Goal: Task Accomplishment & Management: Manage account settings

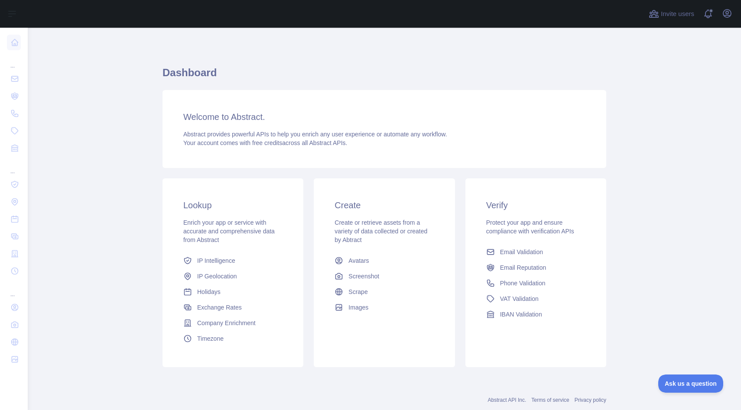
scroll to position [21, 0]
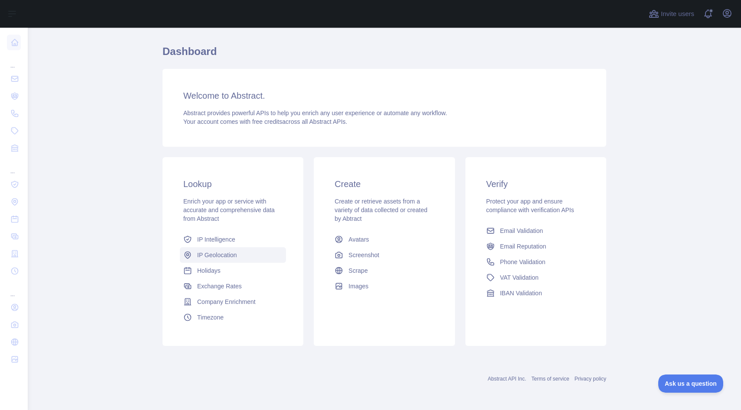
click at [224, 255] on span "IP Geolocation" at bounding box center [217, 255] width 40 height 9
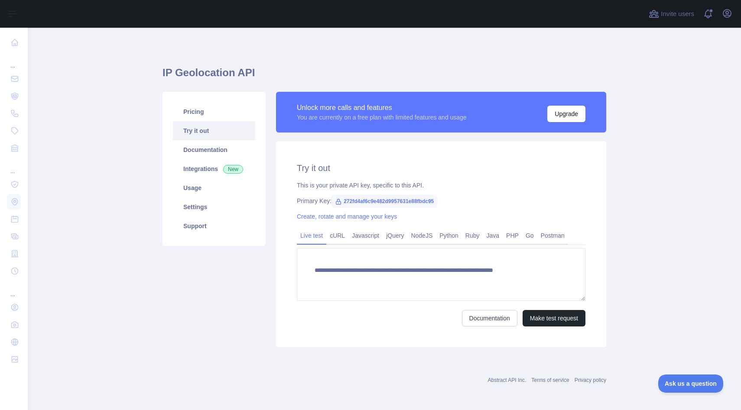
type textarea "**********"
click at [219, 278] on div "Pricing Try it out Documentation Integrations New Usage Settings Support" at bounding box center [213, 220] width 113 height 256
click at [198, 226] on link "Support" at bounding box center [214, 226] width 82 height 19
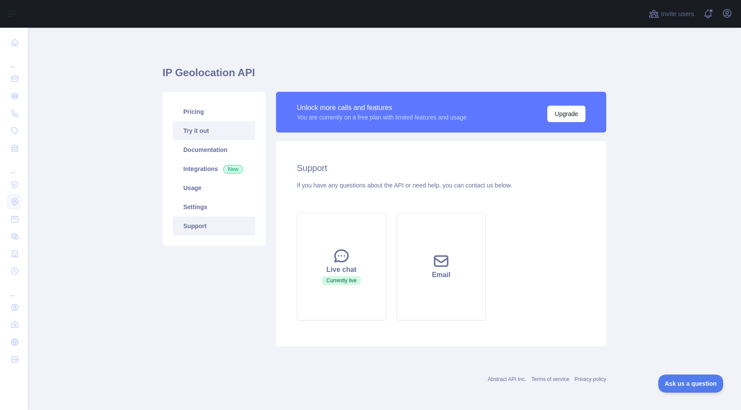
click at [204, 131] on link "Try it out" at bounding box center [214, 130] width 82 height 19
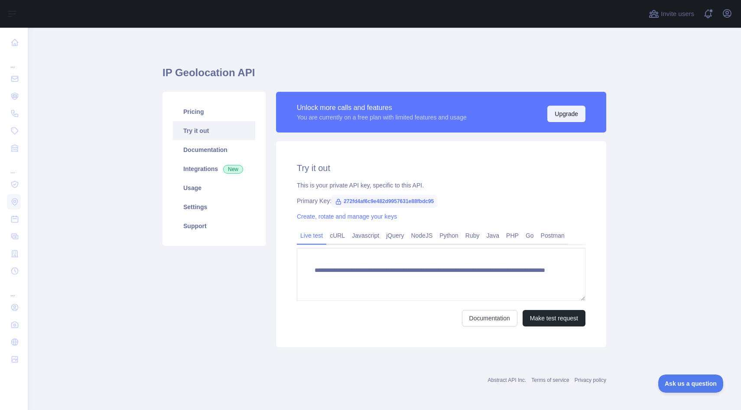
click at [575, 114] on button "Upgrade" at bounding box center [566, 114] width 38 height 16
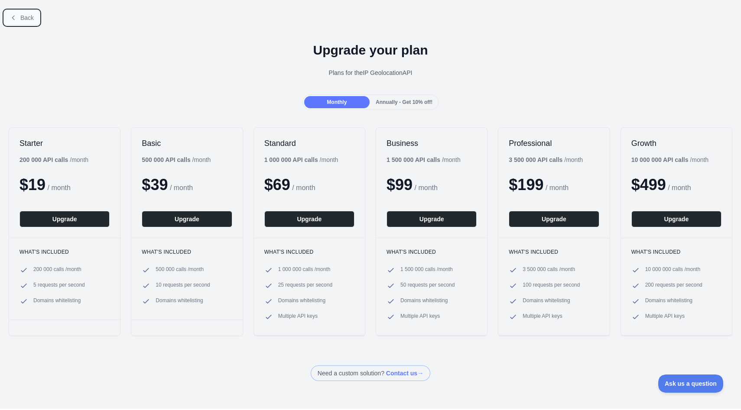
click at [25, 14] on span "Back" at bounding box center [26, 17] width 13 height 7
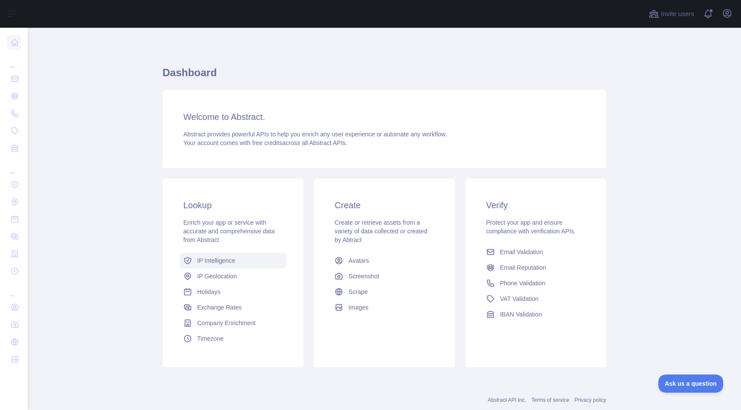
click at [233, 262] on span "IP Intelligence" at bounding box center [216, 260] width 38 height 9
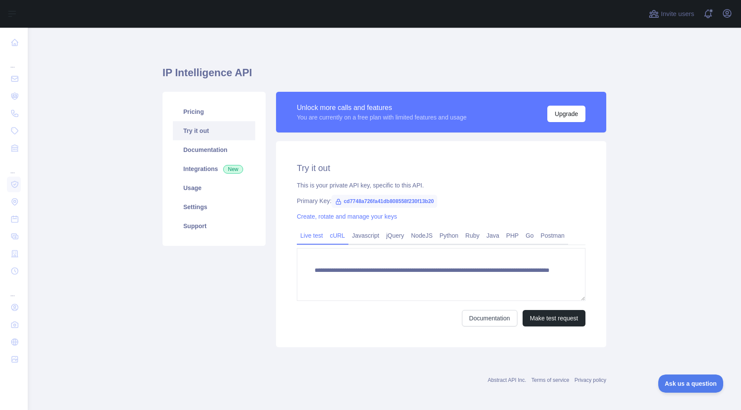
click at [335, 235] on link "cURL" at bounding box center [337, 236] width 22 height 14
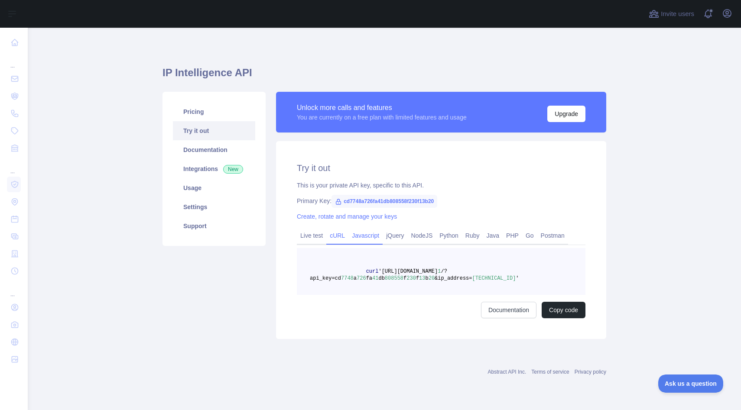
click at [358, 235] on link "Javascript" at bounding box center [365, 236] width 34 height 14
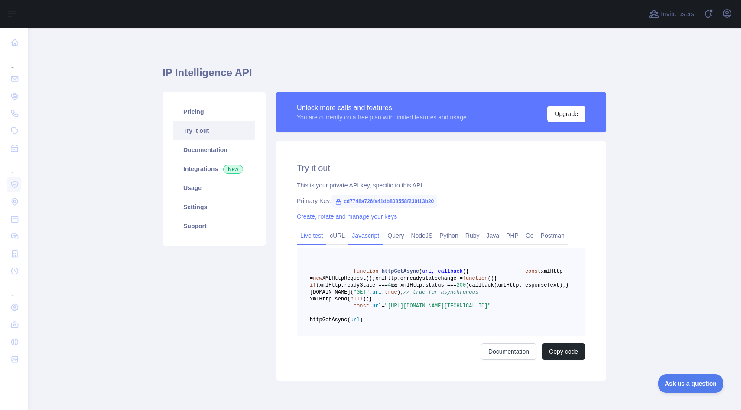
click at [314, 237] on link "Live test" at bounding box center [311, 236] width 29 height 14
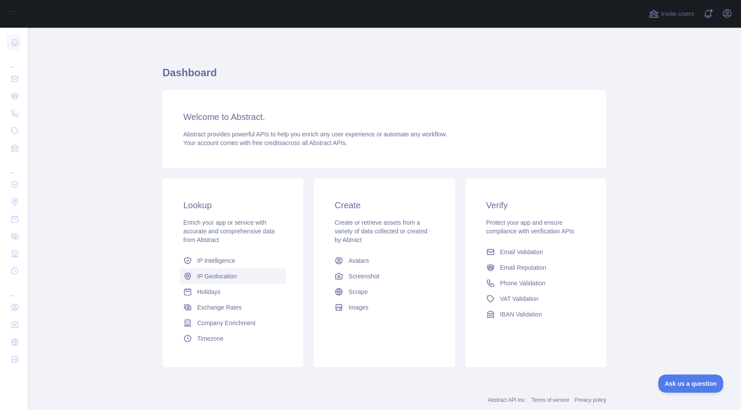
click at [222, 274] on span "IP Geolocation" at bounding box center [217, 276] width 40 height 9
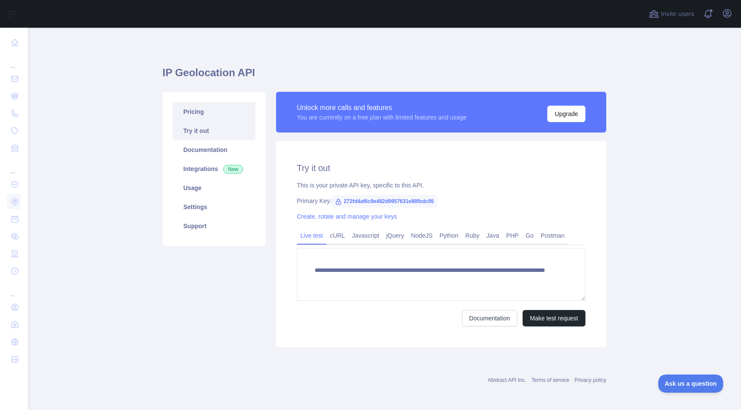
click at [217, 110] on link "Pricing" at bounding box center [214, 111] width 82 height 19
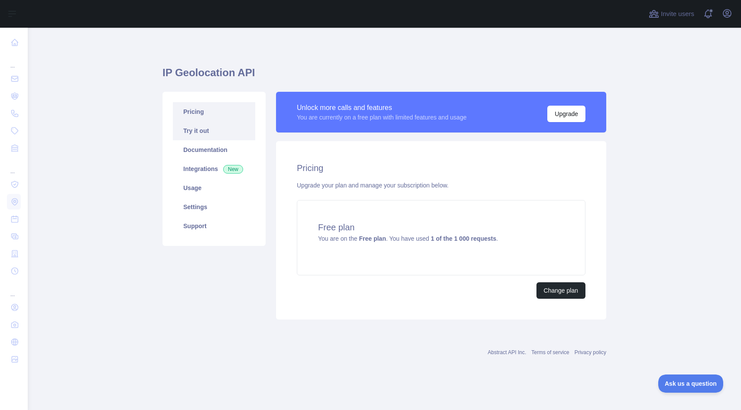
click at [209, 134] on link "Try it out" at bounding box center [214, 130] width 82 height 19
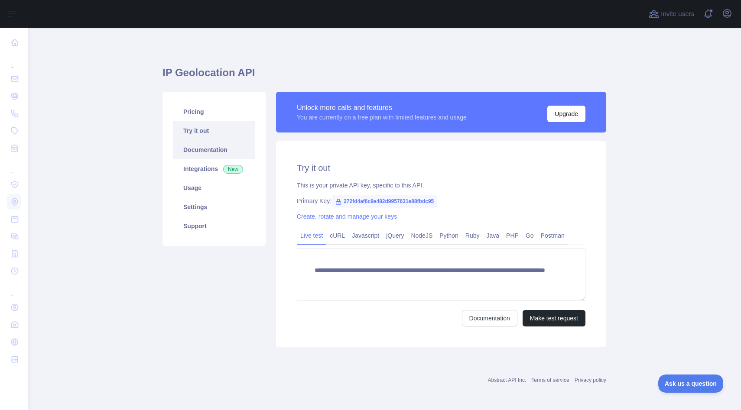
click at [206, 154] on link "Documentation" at bounding box center [214, 149] width 82 height 19
click at [197, 185] on link "Usage" at bounding box center [214, 187] width 82 height 19
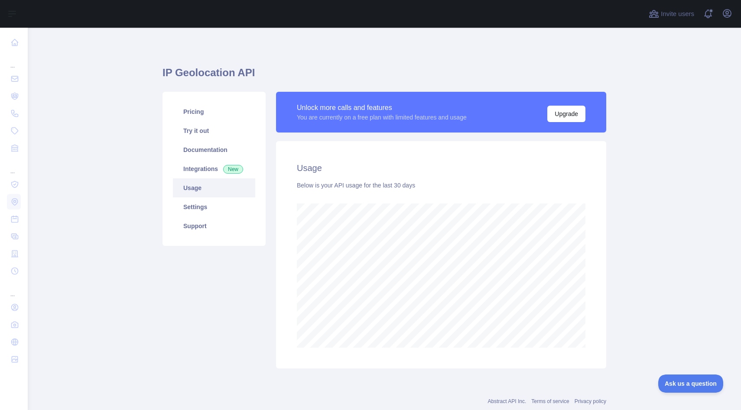
scroll to position [382, 713]
click at [205, 205] on link "Settings" at bounding box center [214, 206] width 82 height 19
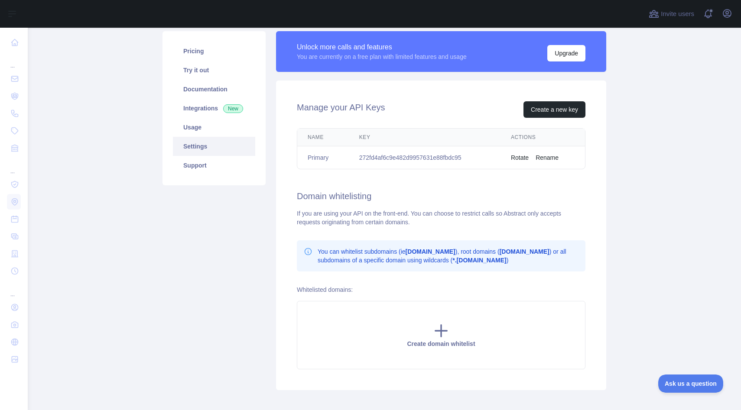
scroll to position [59, 0]
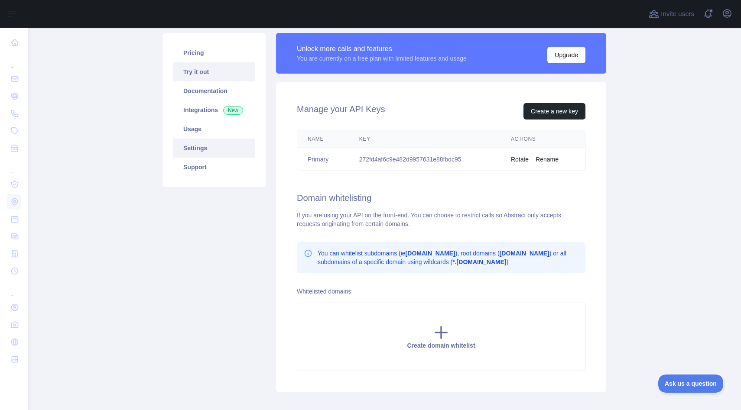
click at [196, 70] on link "Try it out" at bounding box center [214, 71] width 82 height 19
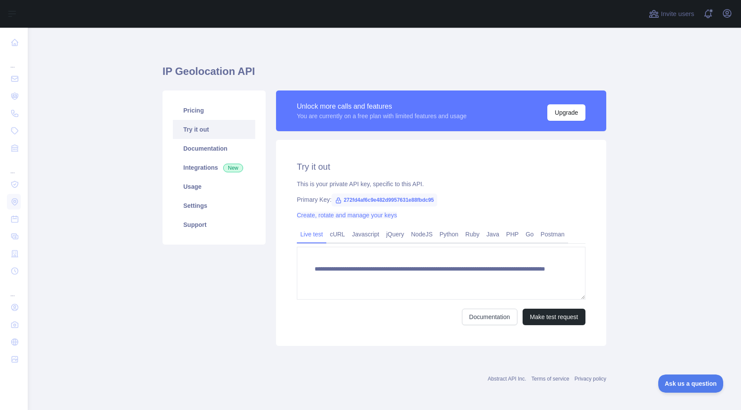
click at [316, 217] on link "Create, rotate and manage your keys" at bounding box center [347, 215] width 100 height 7
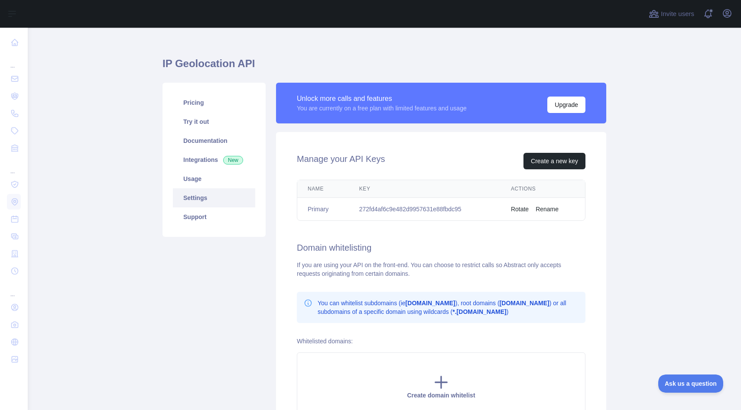
scroll to position [13, 0]
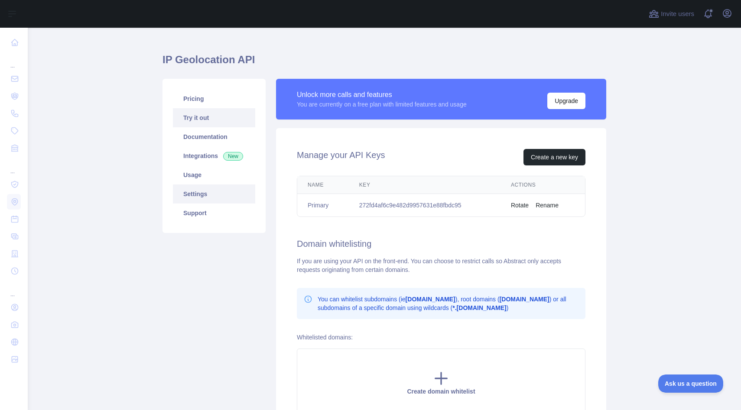
click at [210, 121] on link "Try it out" at bounding box center [214, 117] width 82 height 19
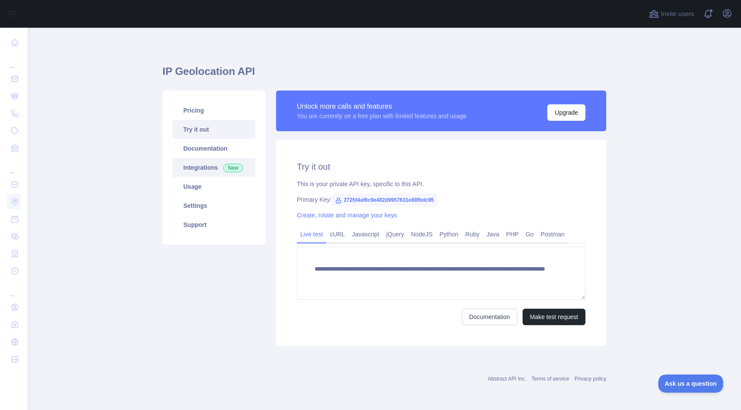
click at [206, 165] on link "Integrations New" at bounding box center [214, 167] width 82 height 19
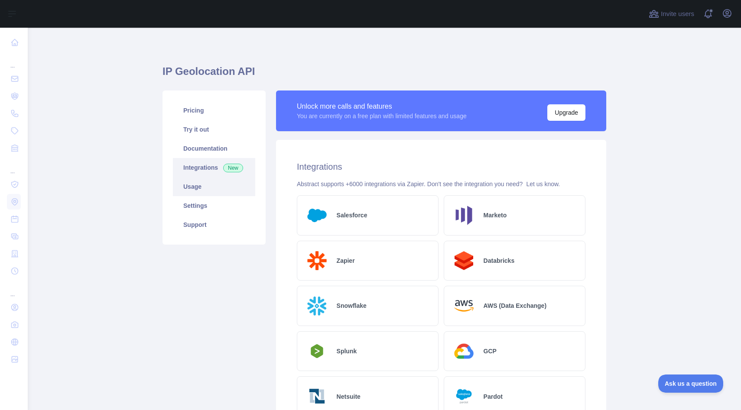
click at [197, 186] on link "Usage" at bounding box center [214, 186] width 82 height 19
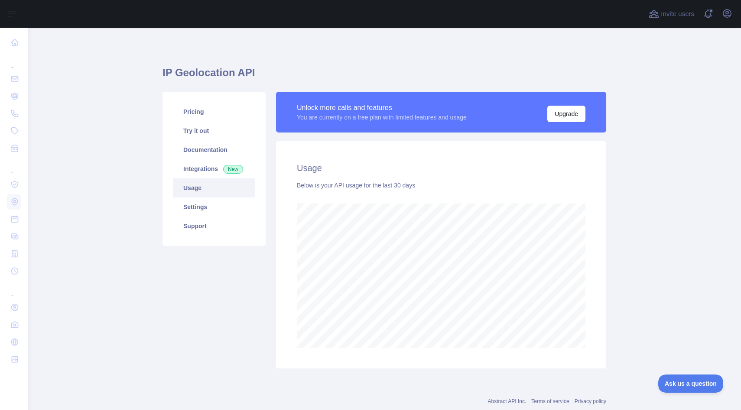
scroll to position [382, 713]
click at [219, 208] on link "Settings" at bounding box center [214, 206] width 82 height 19
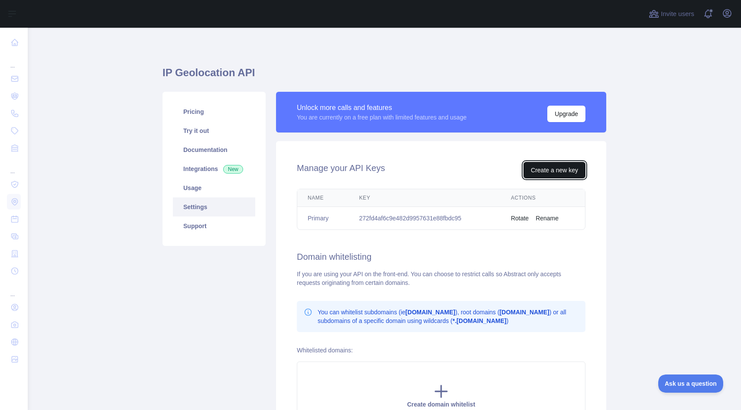
click at [568, 165] on button "Create a new key" at bounding box center [554, 170] width 62 height 16
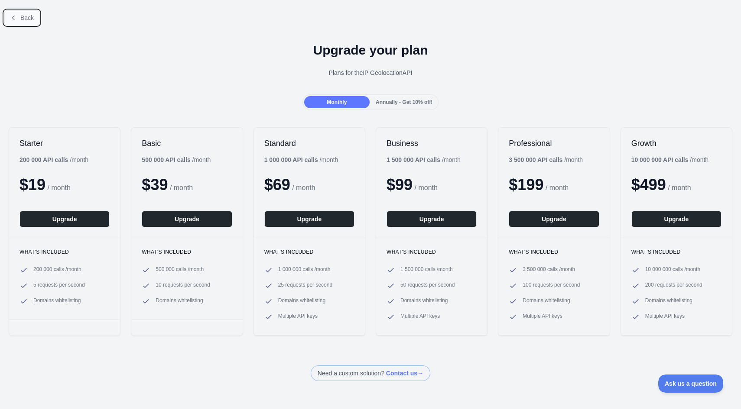
click at [25, 20] on span "Back" at bounding box center [26, 17] width 13 height 7
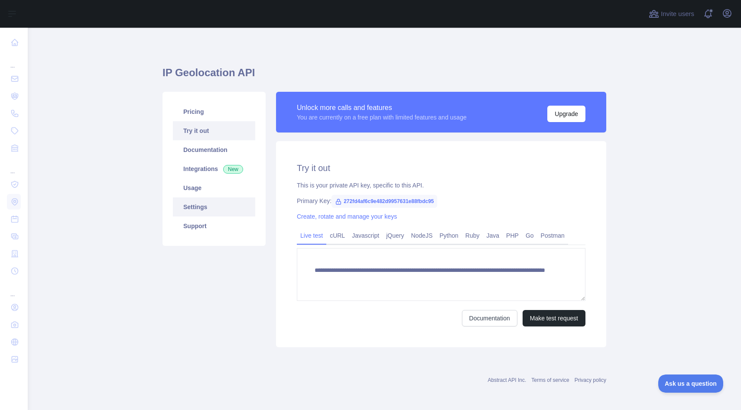
click at [211, 204] on link "Settings" at bounding box center [214, 206] width 82 height 19
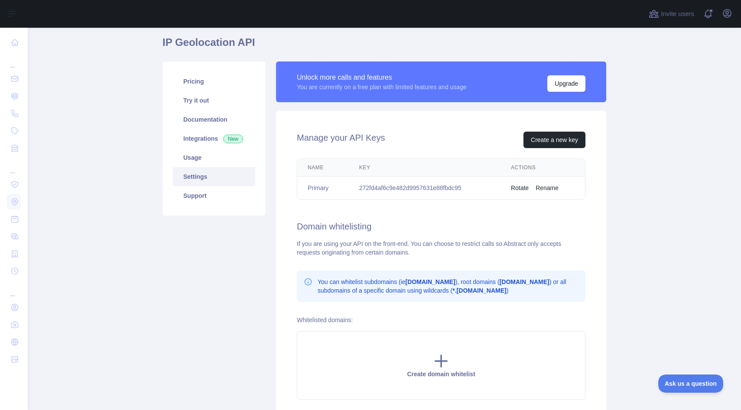
scroll to position [30, 0]
